Goal: Task Accomplishment & Management: Complete application form

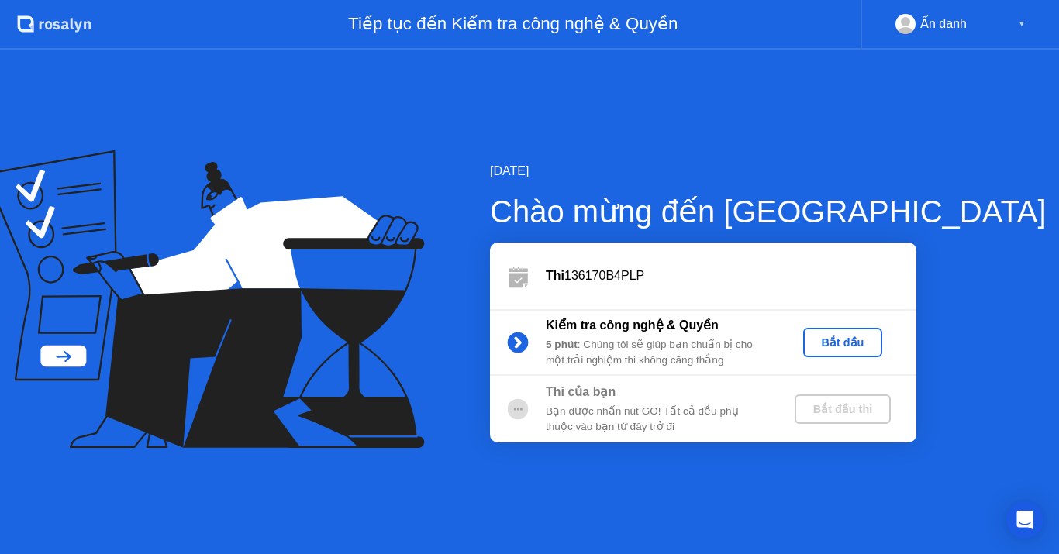
click at [900, 20] on rect at bounding box center [906, 27] width 26 height 22
click at [947, 19] on div "Ẩn danh" at bounding box center [943, 24] width 47 height 20
click at [829, 346] on div "Bắt đầu" at bounding box center [842, 342] width 67 height 12
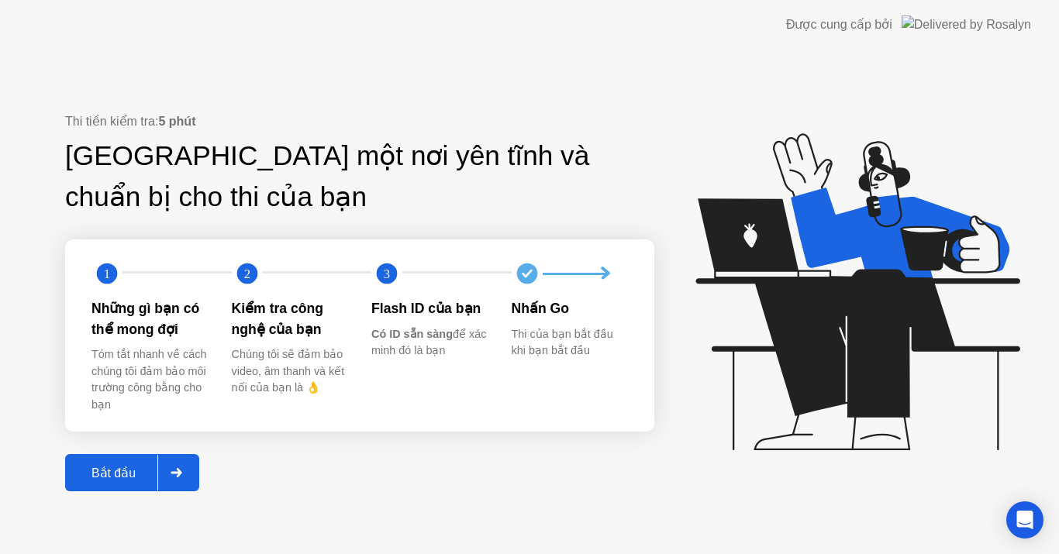
click at [121, 471] on div "Bắt đầu" at bounding box center [114, 473] width 88 height 15
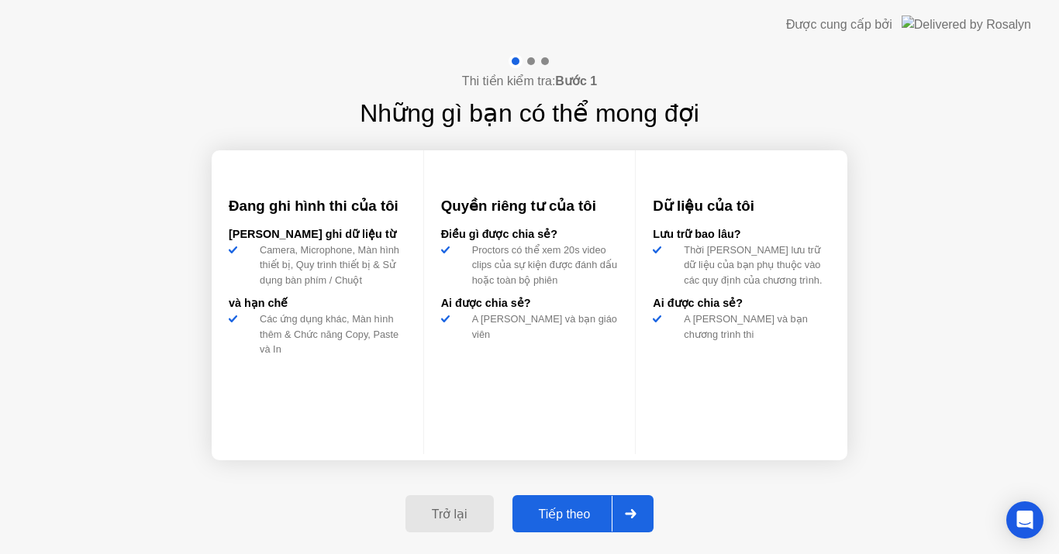
click at [580, 510] on div "Tiếp theo" at bounding box center [564, 514] width 95 height 15
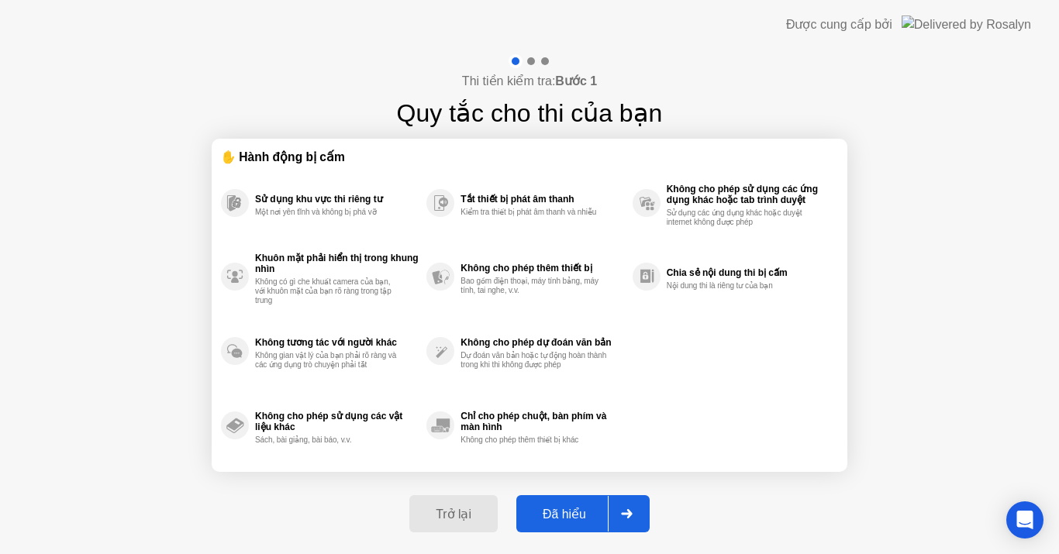
click at [583, 509] on div "Đã hiểu" at bounding box center [564, 514] width 87 height 15
select select "**********"
select select "*******"
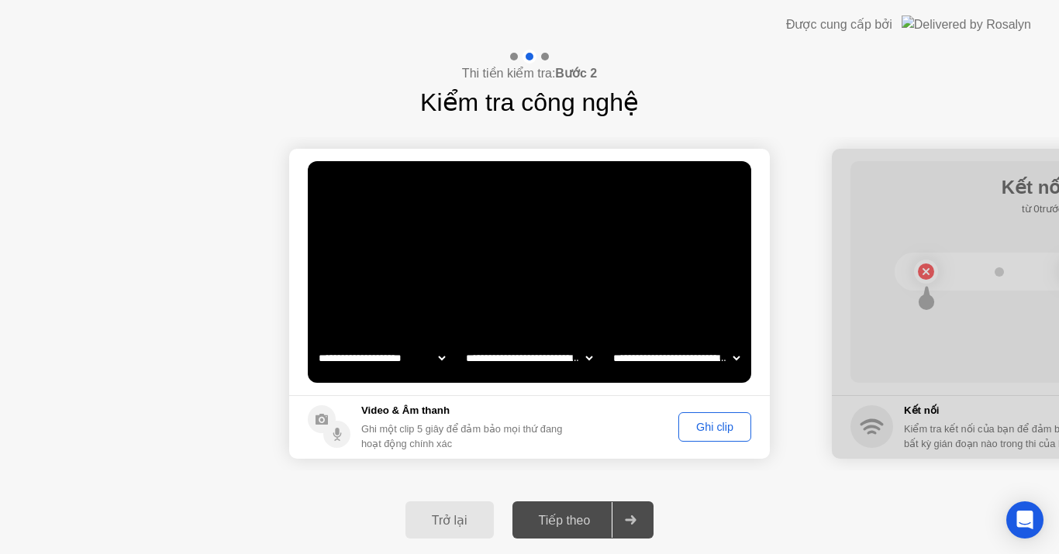
click at [711, 427] on div "Ghi clip" at bounding box center [715, 427] width 62 height 12
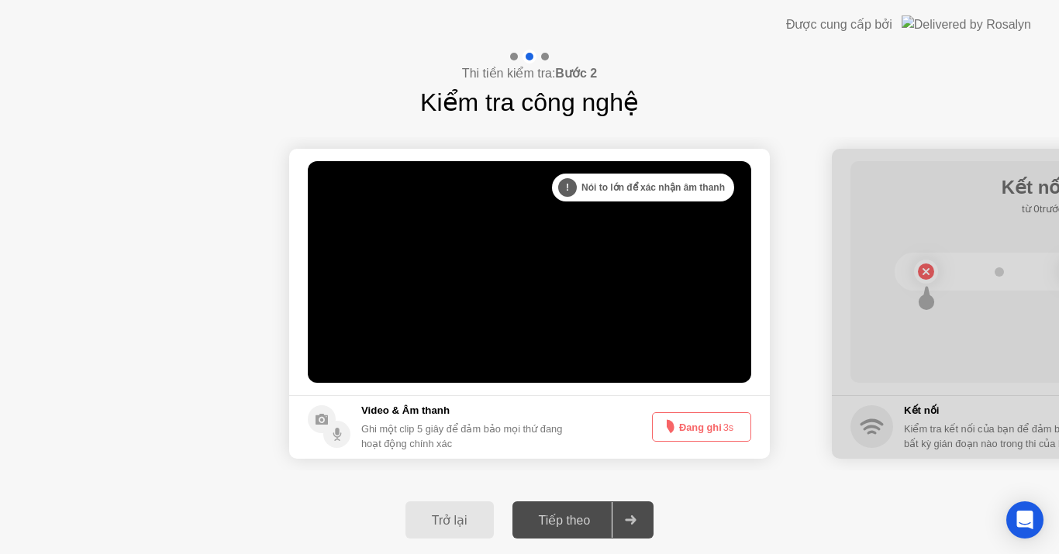
click at [587, 523] on div "Tiếp theo" at bounding box center [564, 520] width 95 height 15
click at [560, 525] on div "Tiếp theo" at bounding box center [564, 520] width 95 height 15
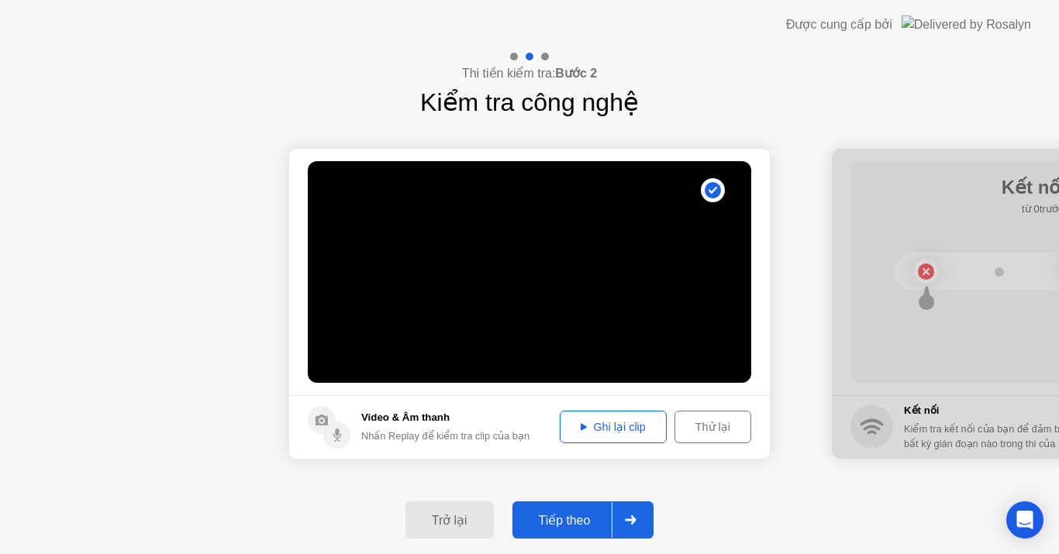
click at [582, 429] on icon at bounding box center [584, 427] width 6 height 7
click at [585, 519] on div "Tiếp theo" at bounding box center [564, 520] width 95 height 15
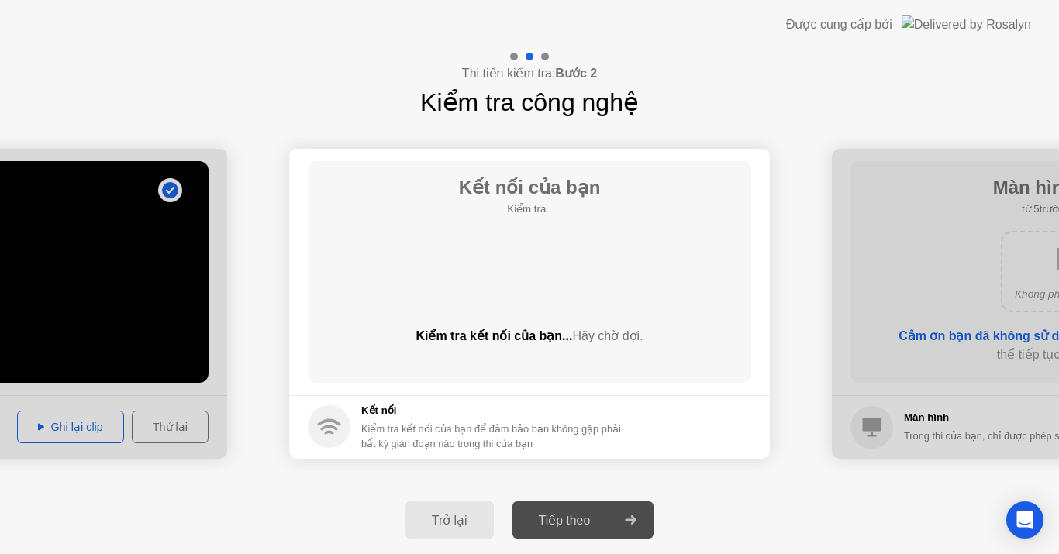
click at [336, 429] on icon at bounding box center [329, 428] width 17 height 5
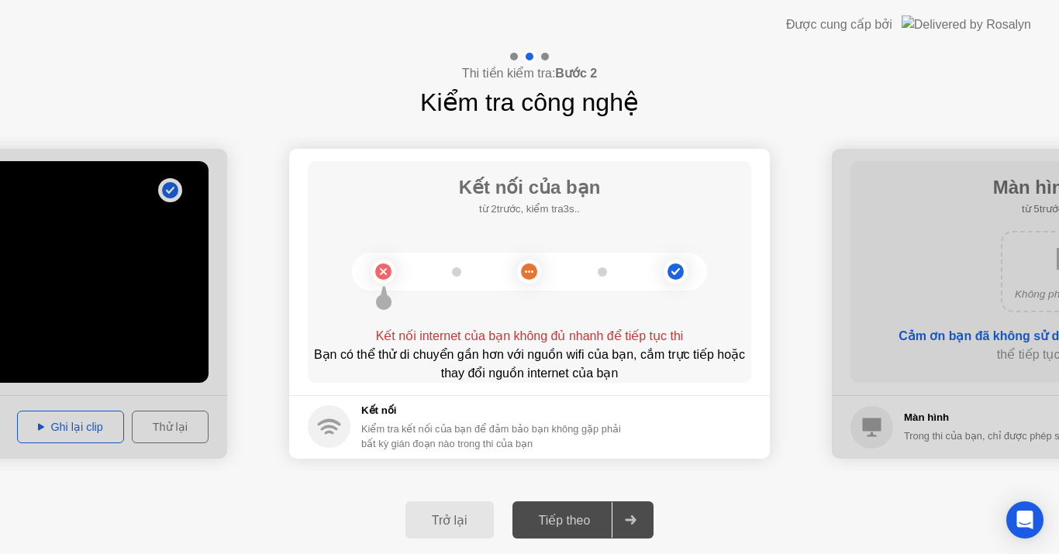
click at [676, 274] on circle at bounding box center [675, 272] width 16 height 16
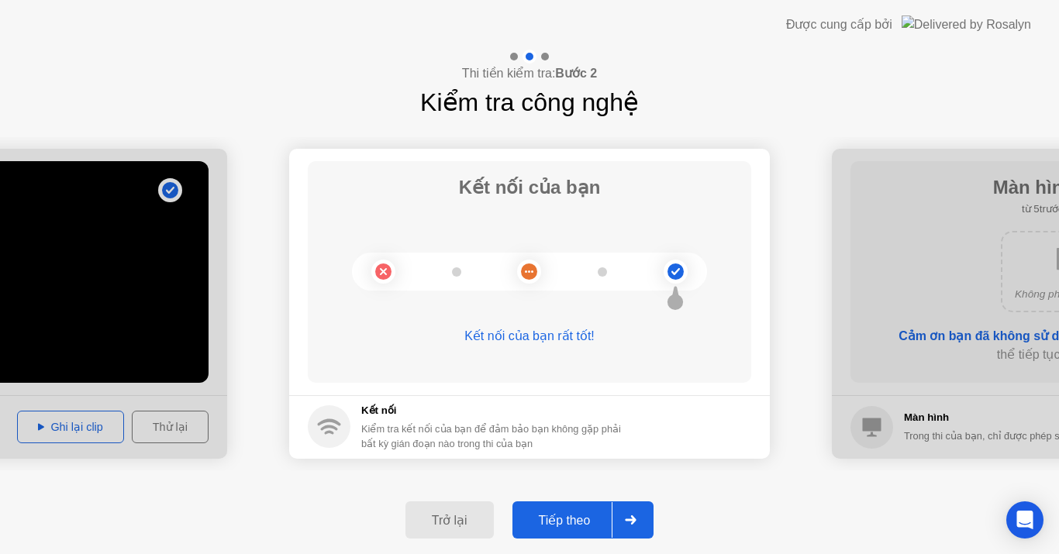
click at [584, 518] on div "Tiếp theo" at bounding box center [564, 520] width 95 height 15
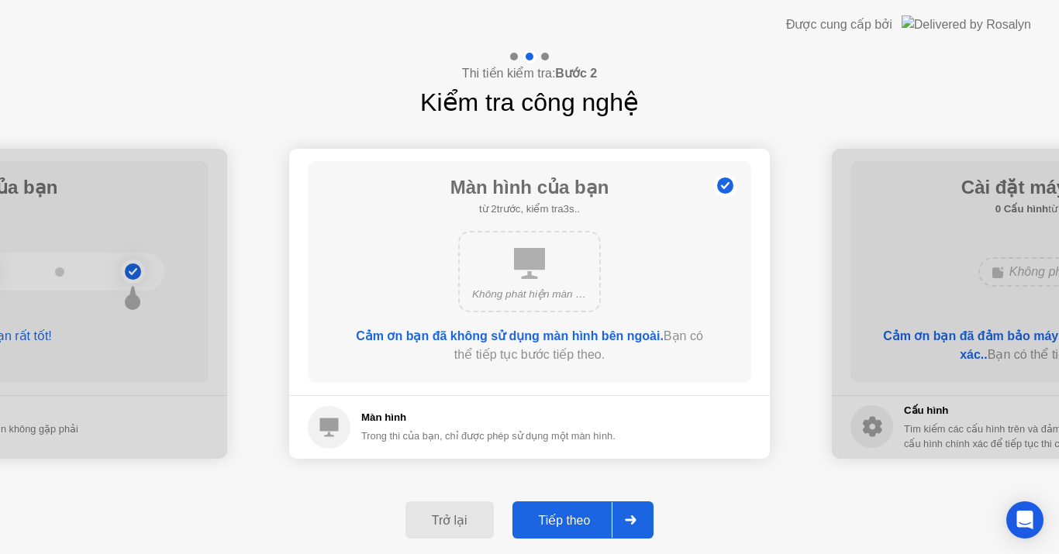
click at [584, 518] on div "Tiếp theo" at bounding box center [564, 520] width 95 height 15
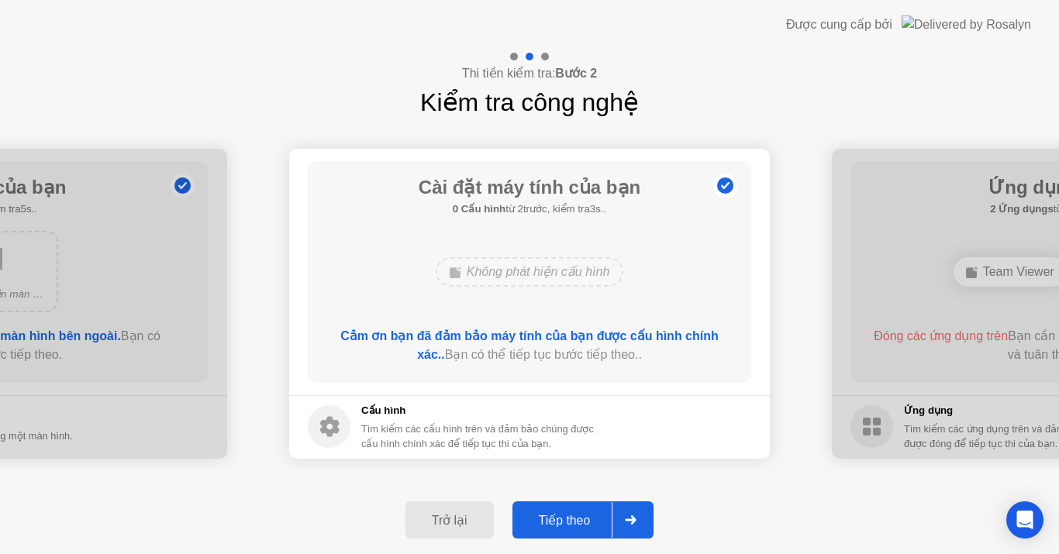
click at [584, 518] on div "Tiếp theo" at bounding box center [564, 520] width 95 height 15
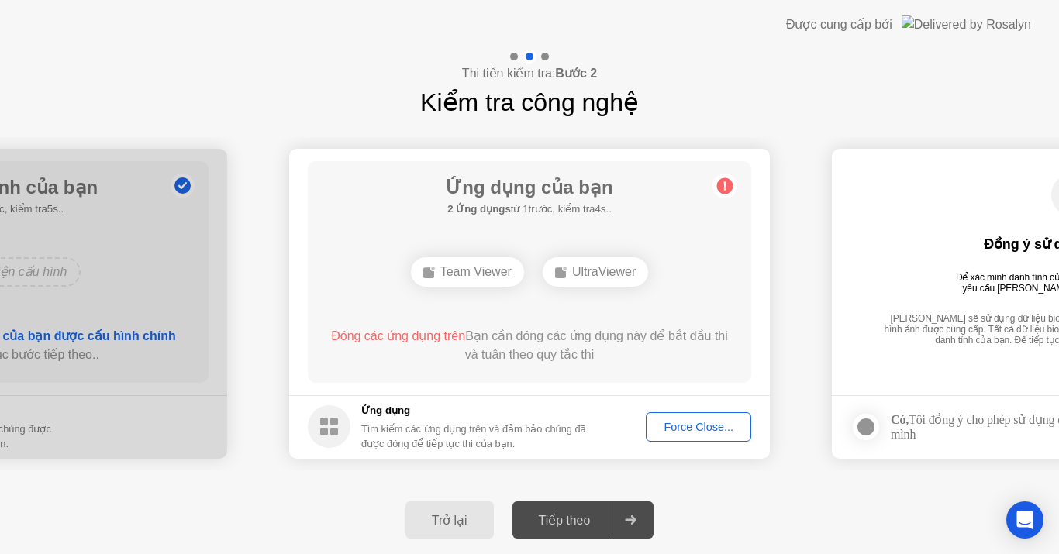
click at [591, 278] on div "UltraViewer" at bounding box center [595, 271] width 105 height 29
click at [579, 516] on div "Tiếp theo" at bounding box center [564, 520] width 95 height 15
click at [609, 265] on div "UltraViewer" at bounding box center [595, 271] width 105 height 29
click at [587, 271] on div "UltraViewer" at bounding box center [595, 271] width 105 height 29
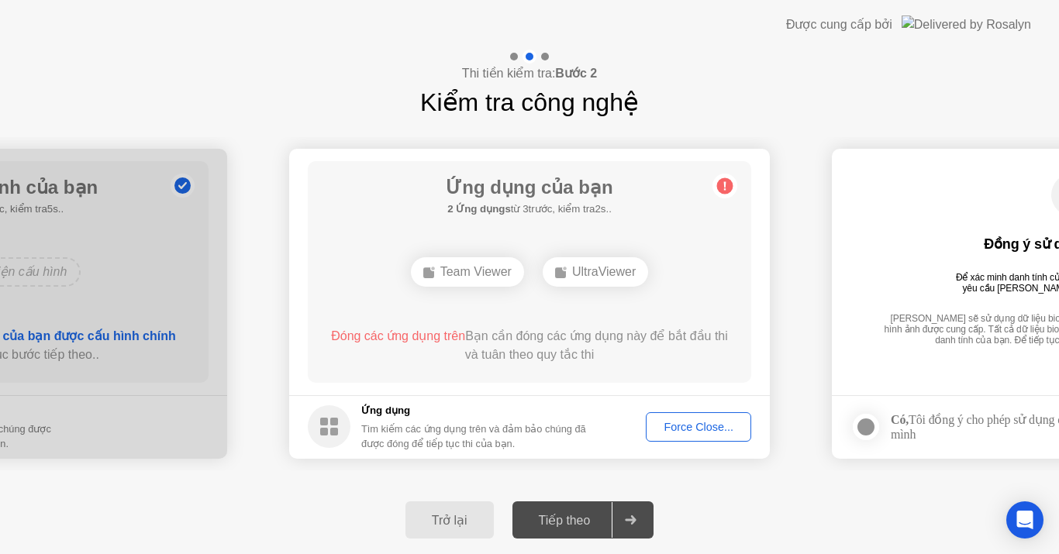
click at [695, 428] on div "Force Close..." at bounding box center [698, 427] width 95 height 12
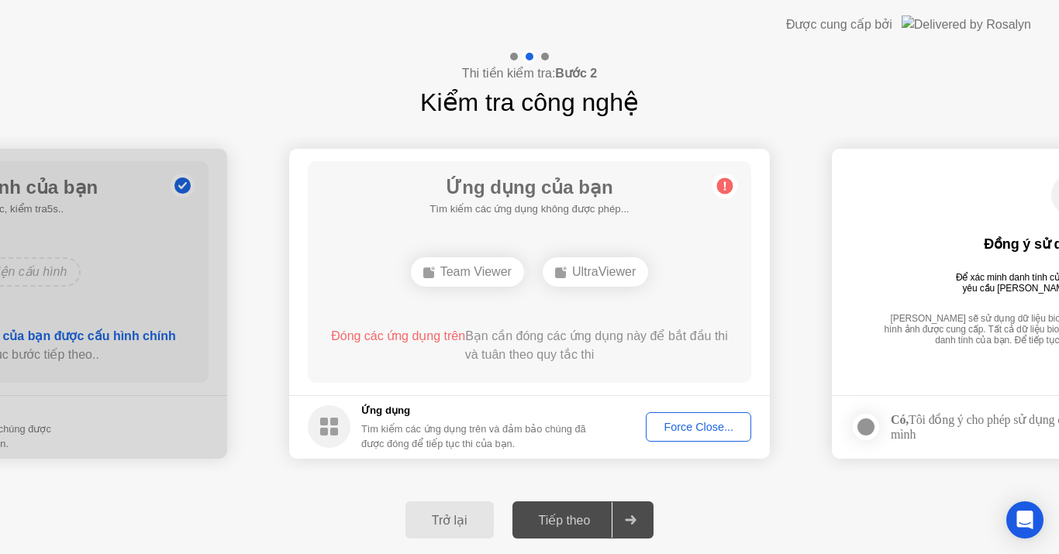
click at [597, 516] on div "Tiếp theo" at bounding box center [564, 520] width 95 height 15
drag, startPoint x: 640, startPoint y: 516, endPoint x: 598, endPoint y: 519, distance: 41.2
click at [640, 516] on div at bounding box center [630, 520] width 37 height 36
click at [557, 518] on div "Tiếp theo" at bounding box center [564, 520] width 95 height 15
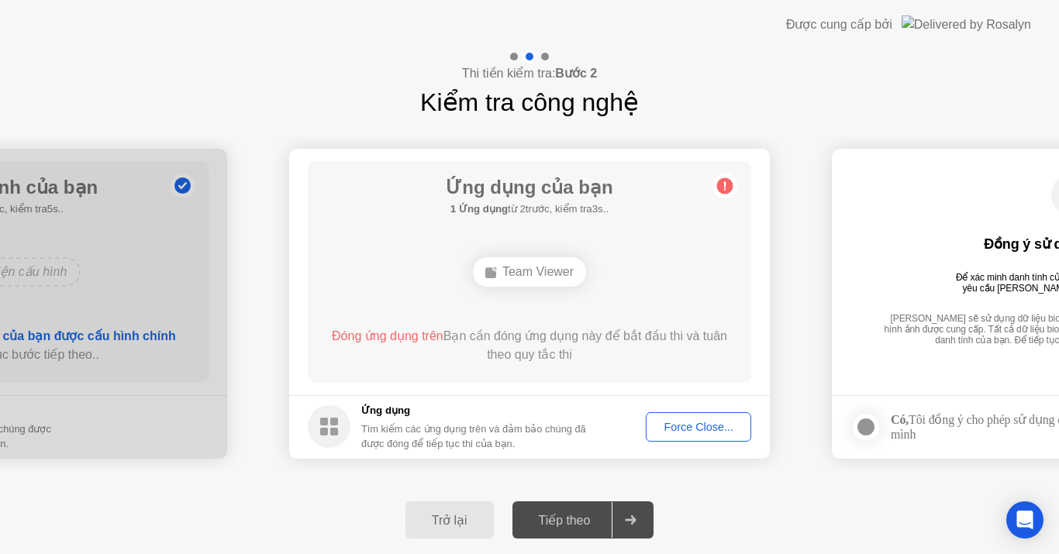
click at [575, 514] on div "Tiếp theo" at bounding box center [564, 520] width 95 height 15
click at [692, 428] on div "Force Close..." at bounding box center [698, 427] width 95 height 12
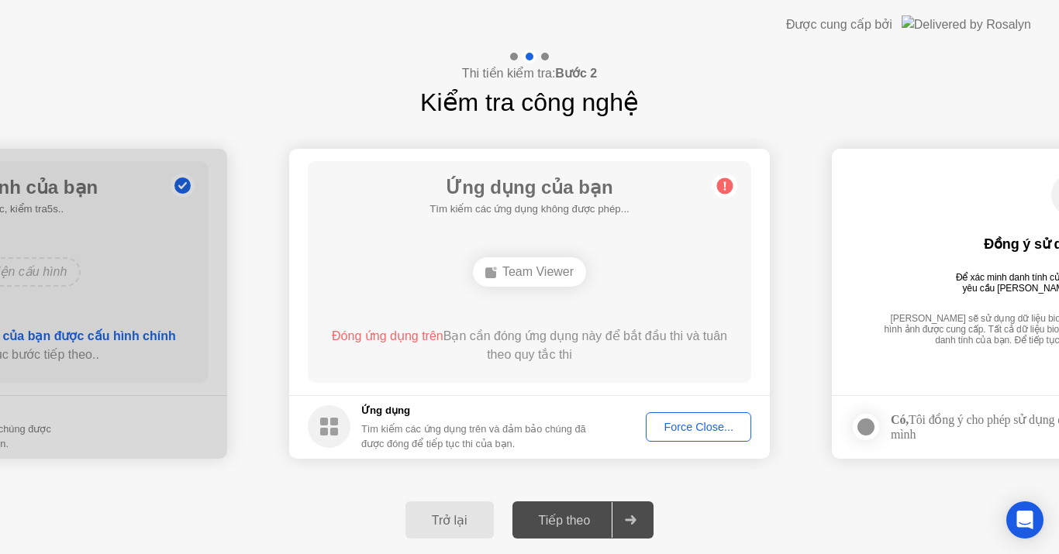
click at [666, 422] on div "Force Close..." at bounding box center [698, 427] width 95 height 12
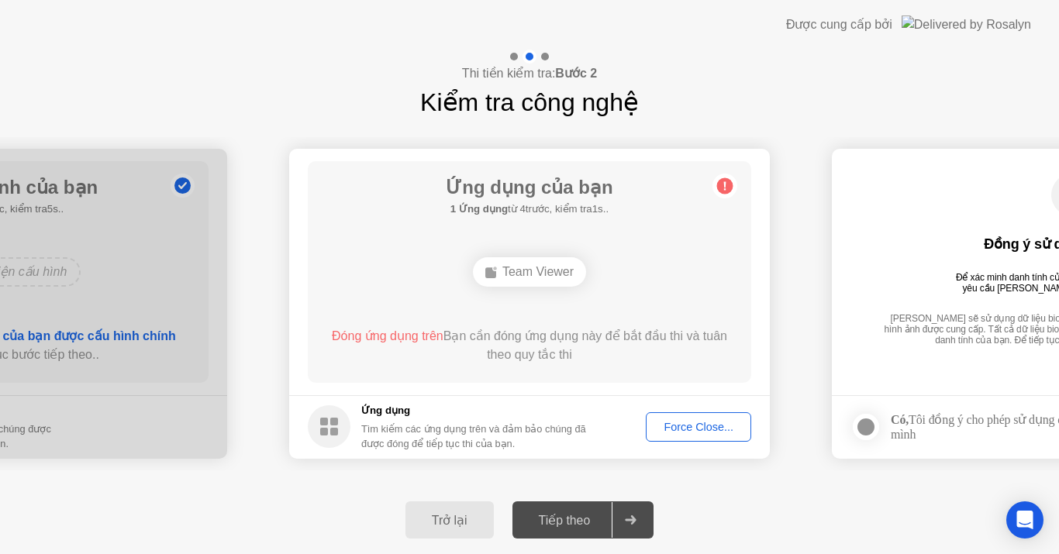
click at [690, 428] on div "Force Close..." at bounding box center [698, 427] width 95 height 12
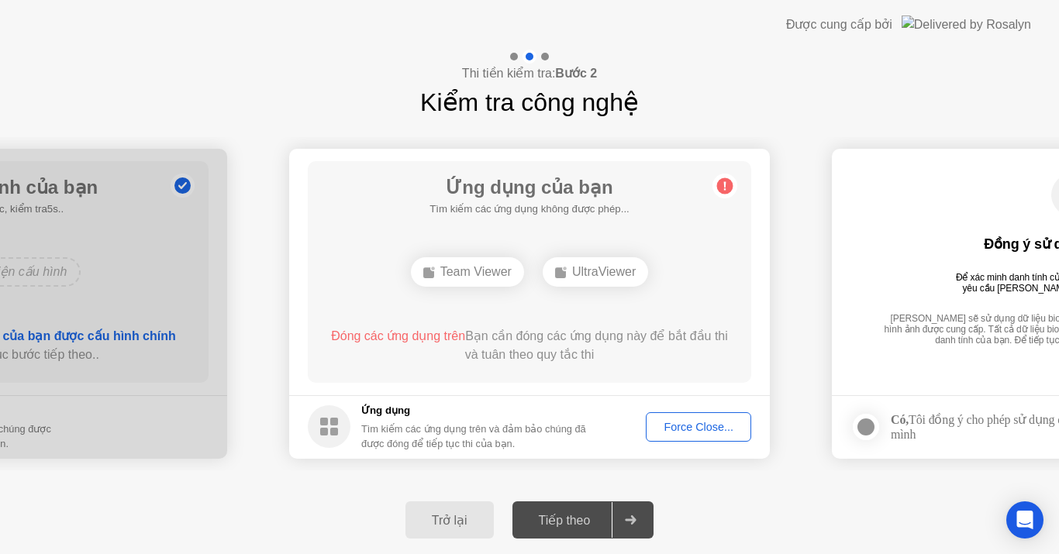
click at [708, 433] on div "Force Close..." at bounding box center [698, 427] width 95 height 12
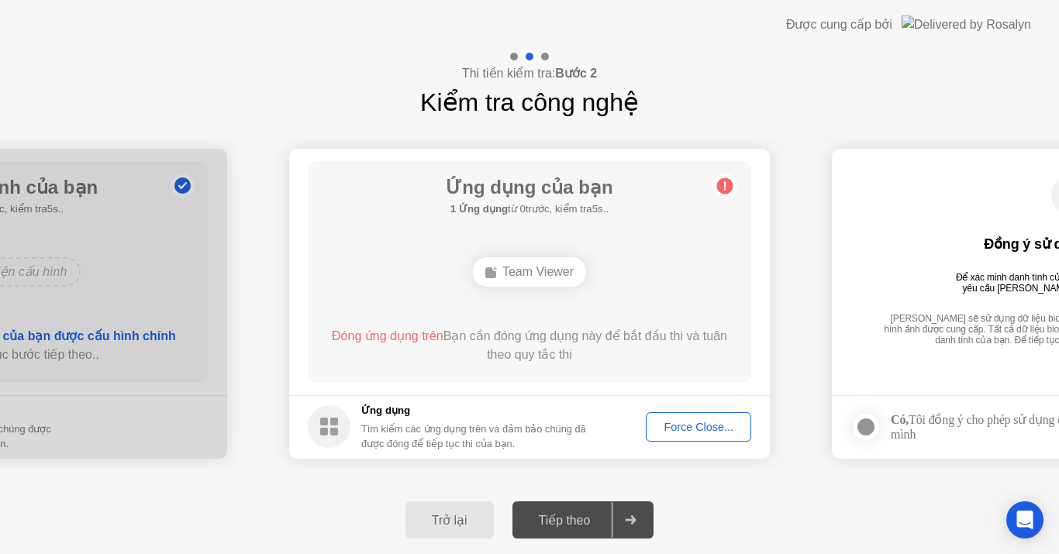
click at [699, 421] on div "Force Close..." at bounding box center [698, 427] width 95 height 12
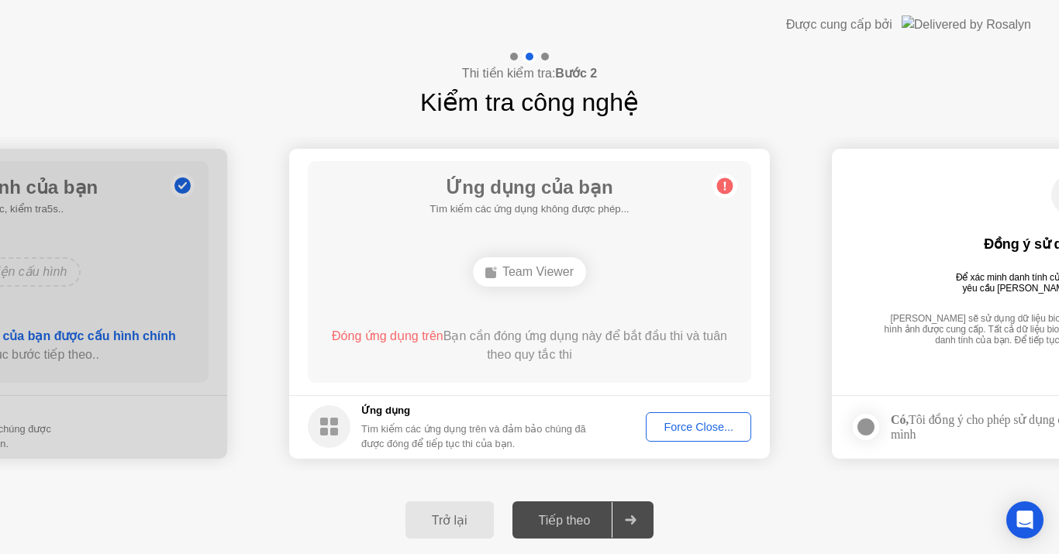
click at [325, 430] on rect at bounding box center [324, 432] width 8 height 8
click at [698, 429] on div "Force Close..." at bounding box center [698, 427] width 95 height 12
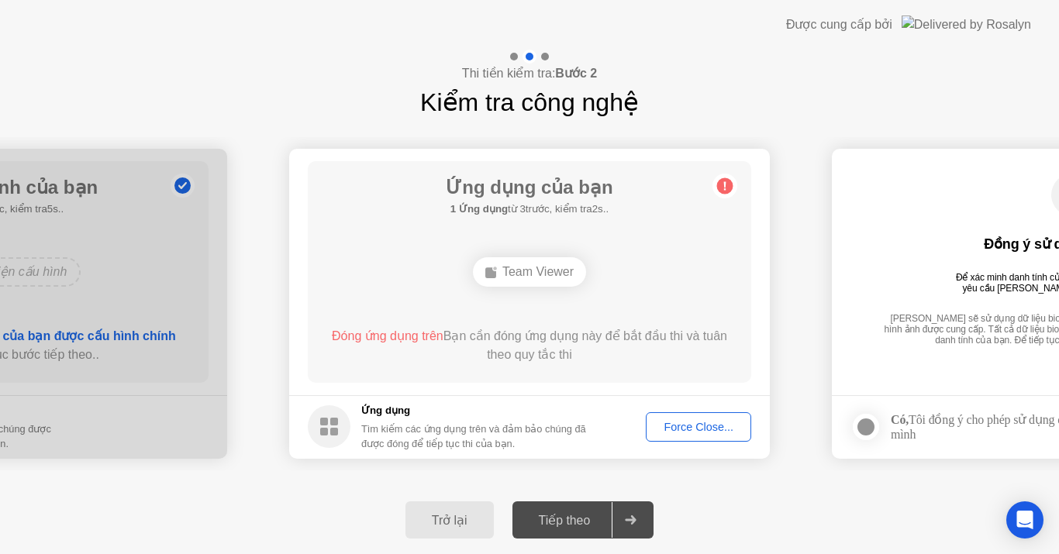
click at [717, 419] on body "**********" at bounding box center [529, 277] width 1059 height 554
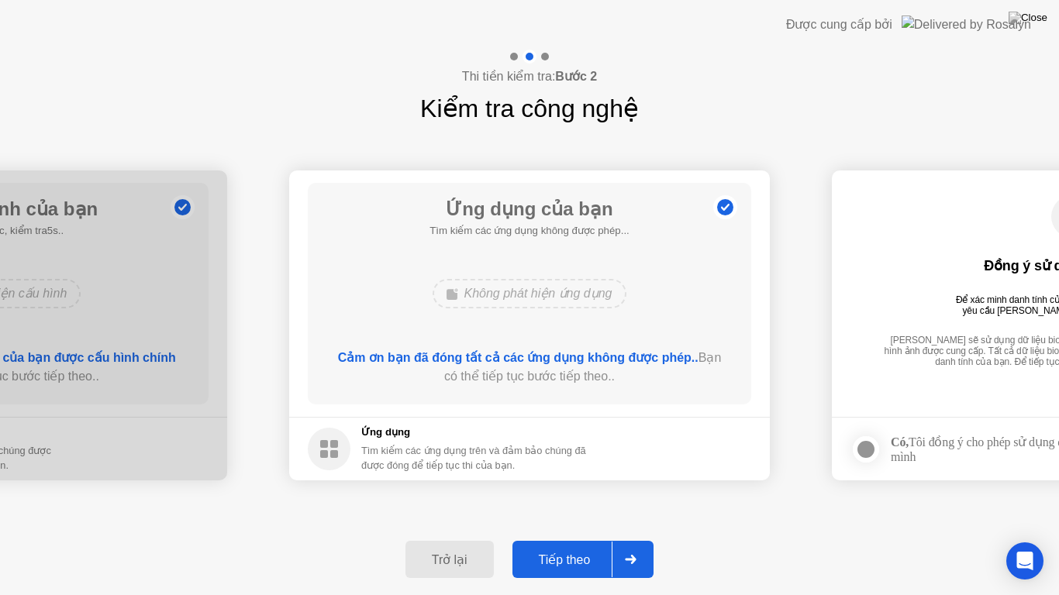
click at [569, 554] on div "Tiếp theo" at bounding box center [564, 560] width 95 height 15
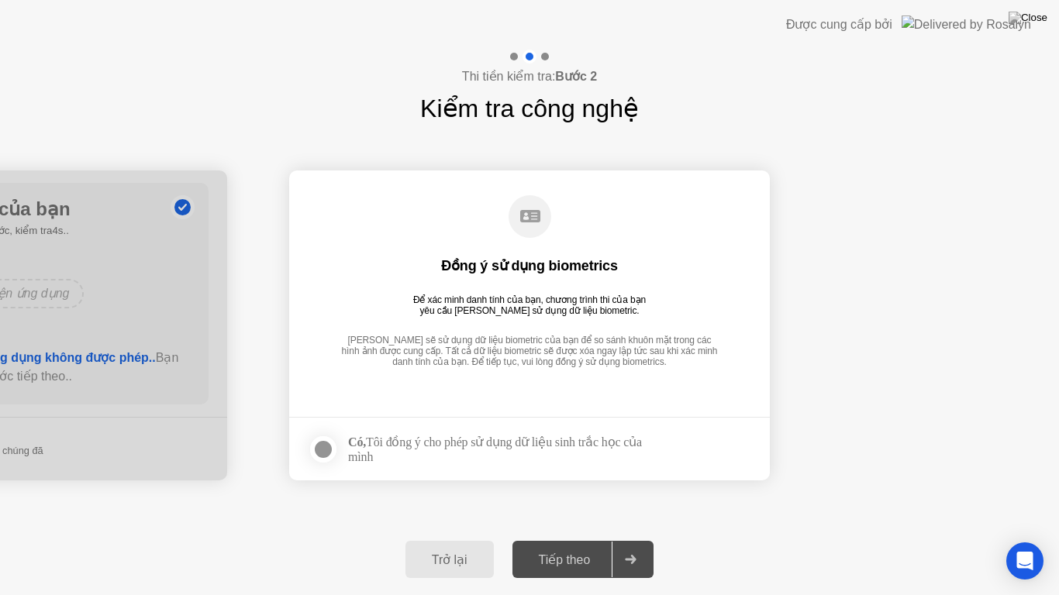
click at [322, 455] on div at bounding box center [323, 449] width 19 height 19
click at [581, 554] on div "Tiếp theo" at bounding box center [564, 560] width 95 height 15
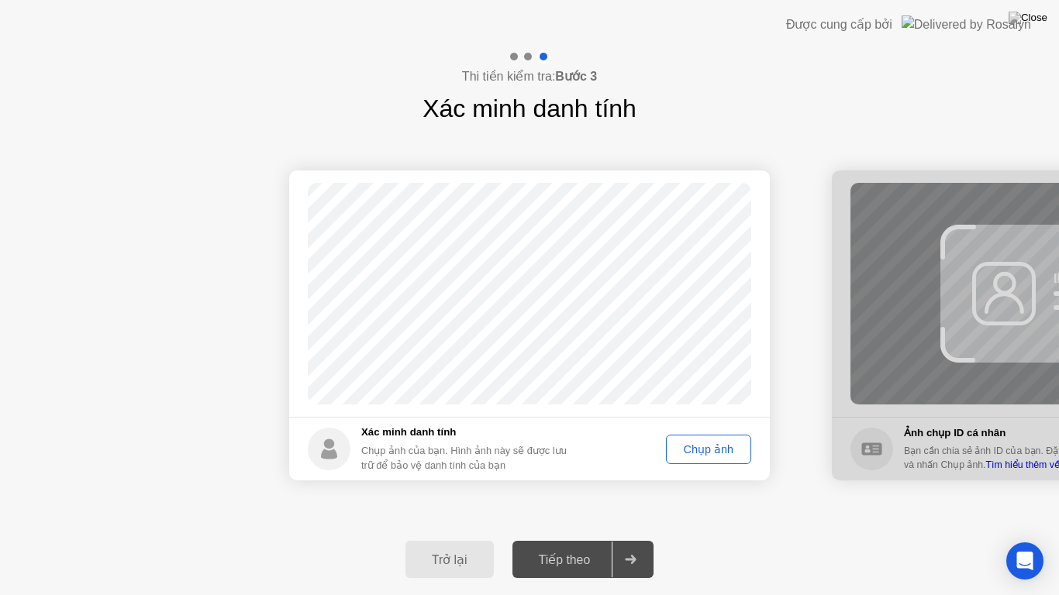
click at [699, 448] on div "Chụp ảnh" at bounding box center [708, 449] width 74 height 12
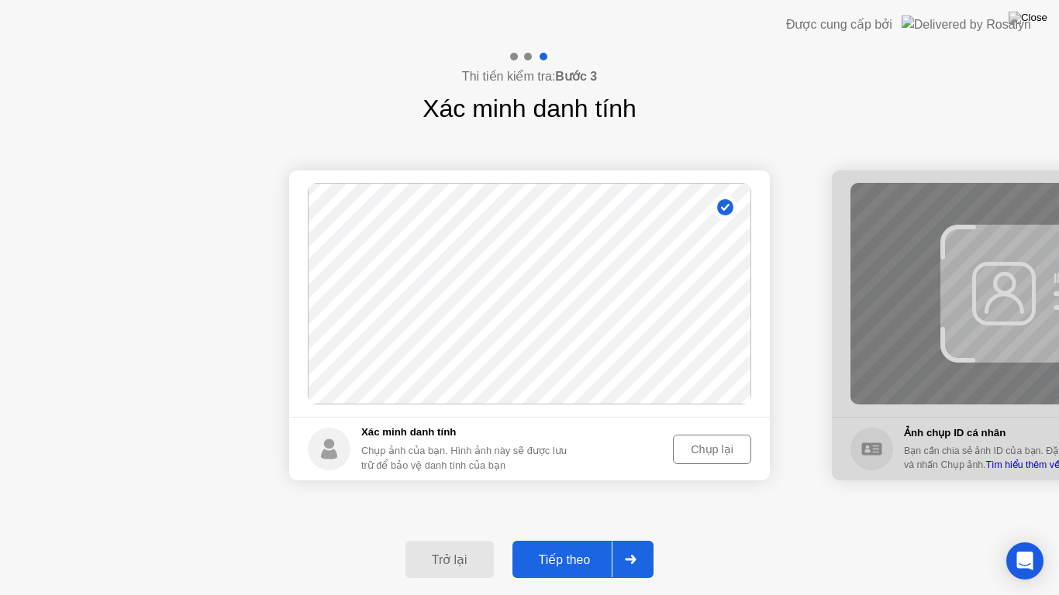
click at [565, 554] on div "Tiếp theo" at bounding box center [564, 560] width 95 height 15
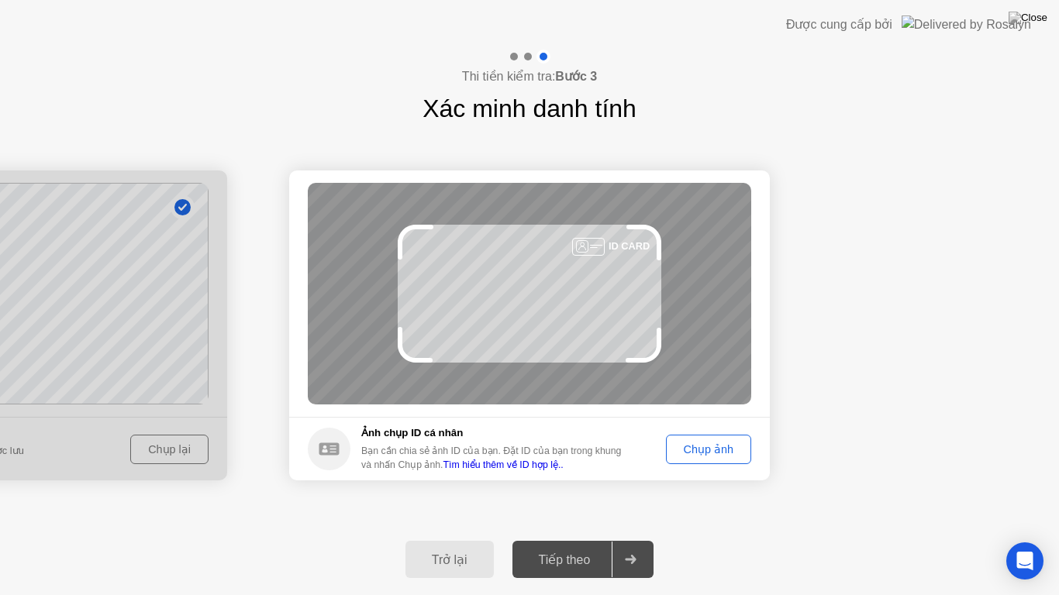
click at [509, 464] on link "Tìm hiểu thêm về ID hợp lệ.." at bounding box center [503, 465] width 120 height 11
click at [704, 454] on div "Chụp ảnh" at bounding box center [708, 449] width 74 height 12
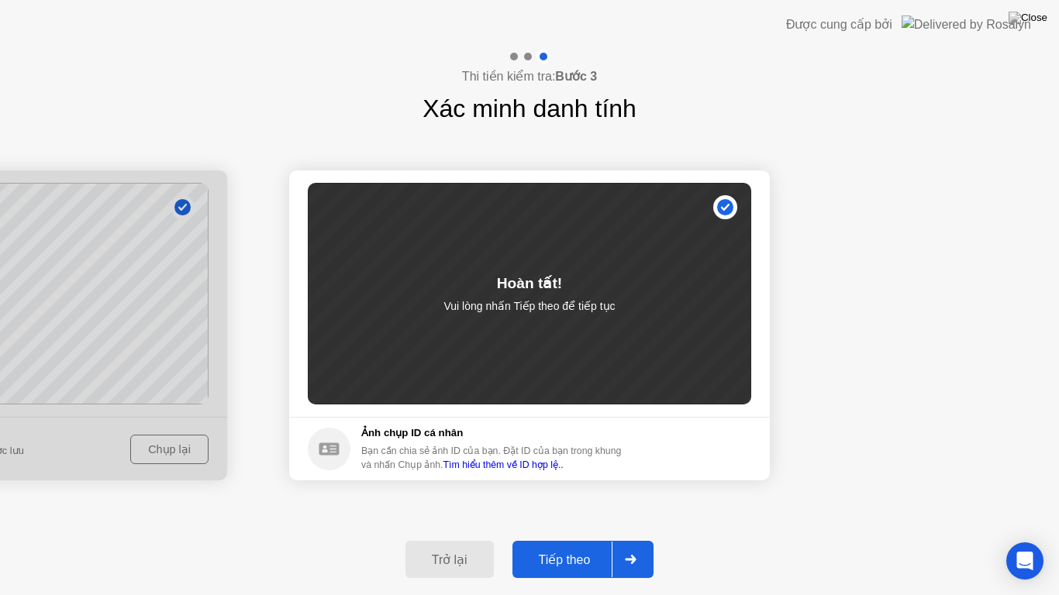
click at [576, 554] on div "Tiếp theo" at bounding box center [564, 560] width 95 height 15
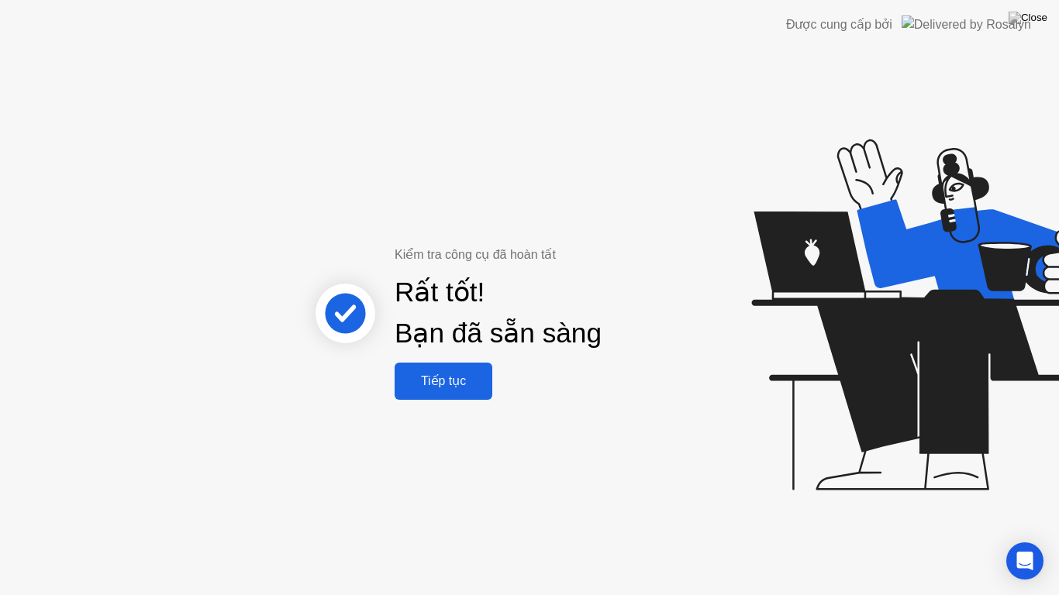
click at [429, 385] on div "Tiếp tục" at bounding box center [443, 381] width 88 height 15
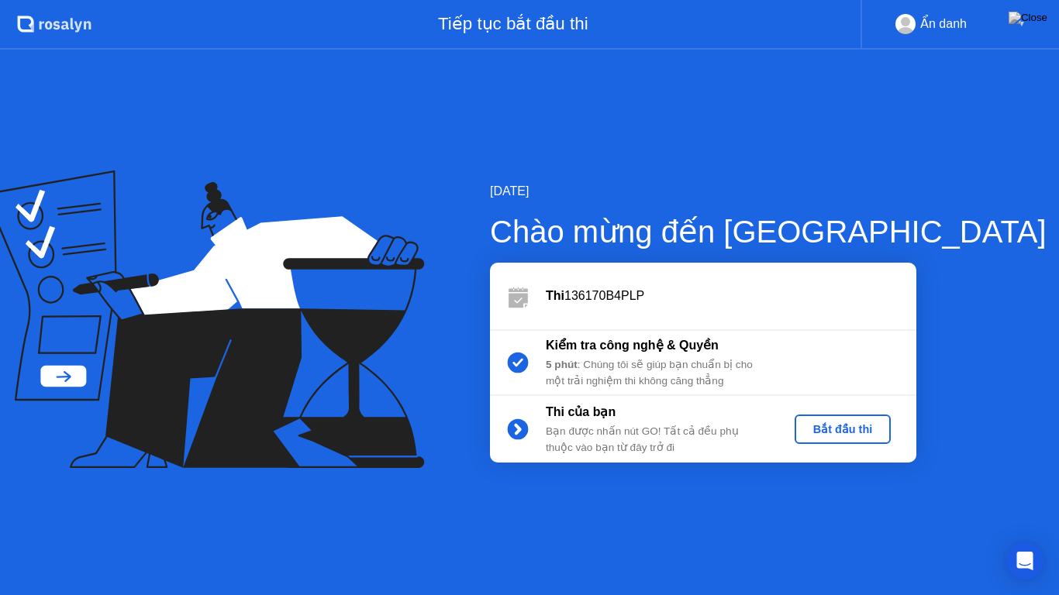
click at [847, 431] on div "Bắt đầu thi" at bounding box center [843, 429] width 84 height 12
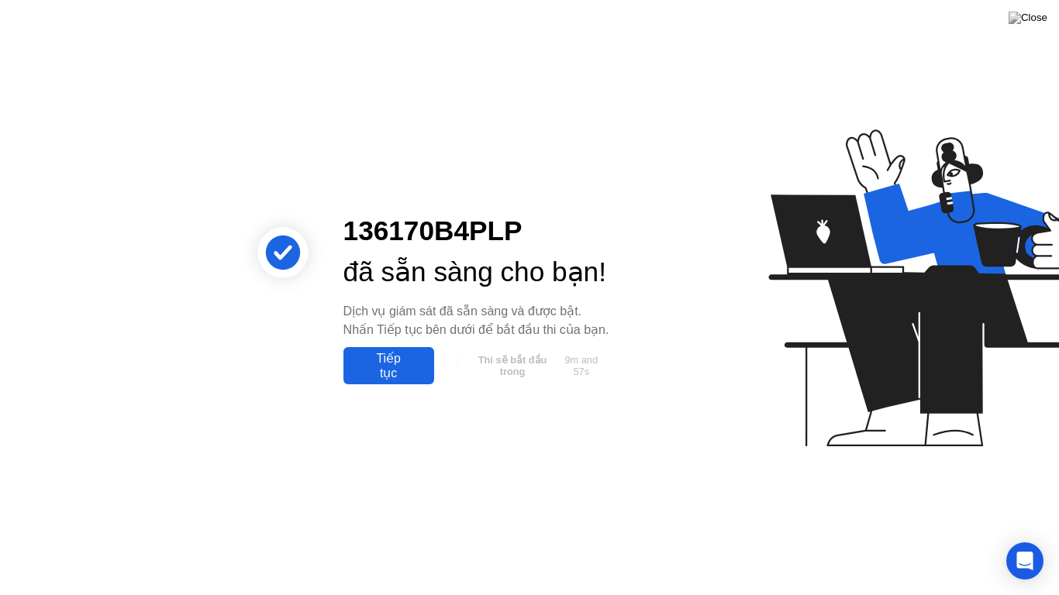
click at [383, 378] on div "Tiếp tục" at bounding box center [388, 365] width 81 height 29
